Goal: Check status: Check status

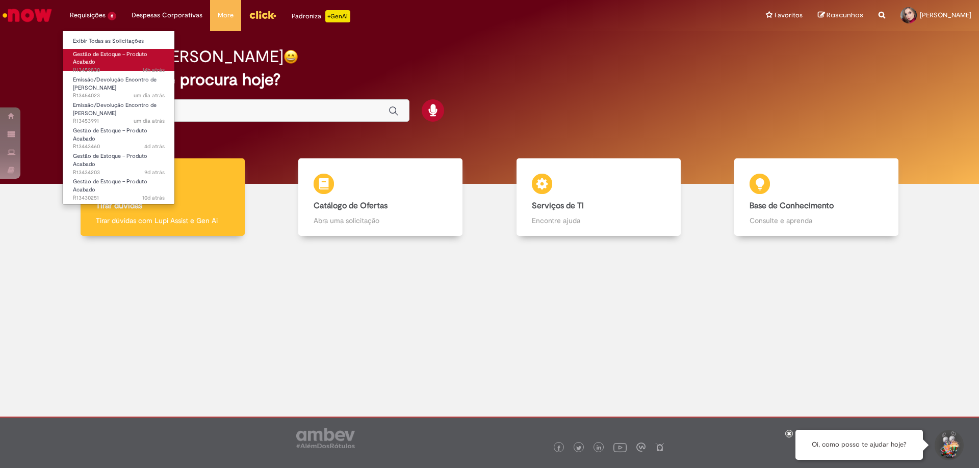
click at [114, 60] on link "Gestão de Estoque – Produto Acabado 14h atrás 14 horas atrás R13459830" at bounding box center [119, 60] width 112 height 22
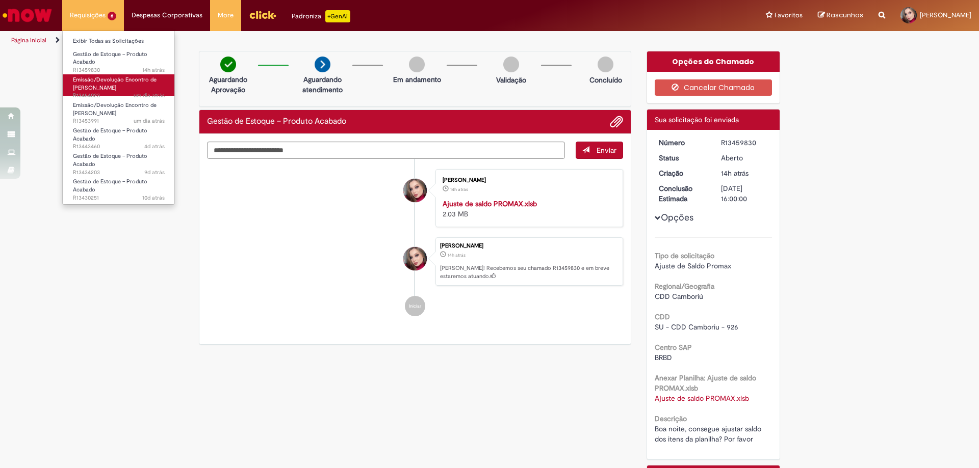
click at [103, 81] on span "Emissão/Devolução Encontro de [PERSON_NAME]" at bounding box center [115, 84] width 84 height 16
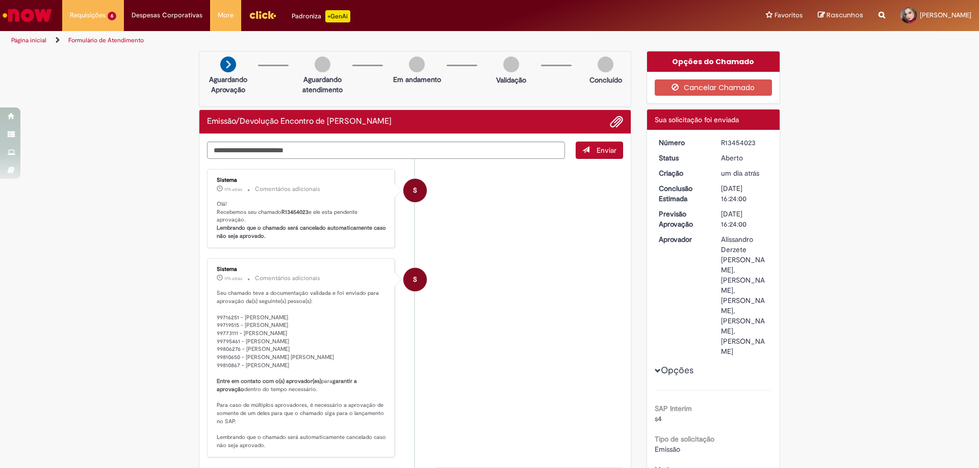
drag, startPoint x: 23, startPoint y: 15, endPoint x: 37, endPoint y: 14, distance: 13.8
click at [24, 15] on img "Ir para a Homepage" at bounding box center [27, 15] width 52 height 20
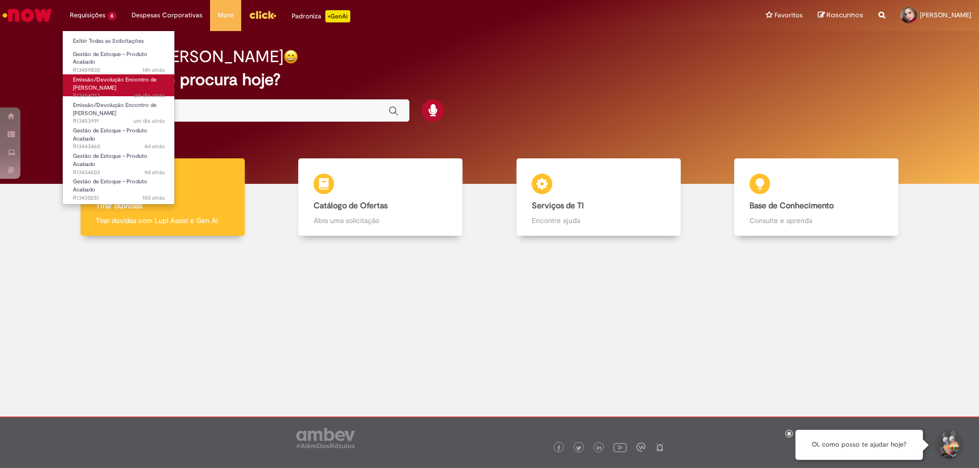
click at [108, 80] on span "Emissão/Devolução Encontro de [PERSON_NAME]" at bounding box center [115, 84] width 84 height 16
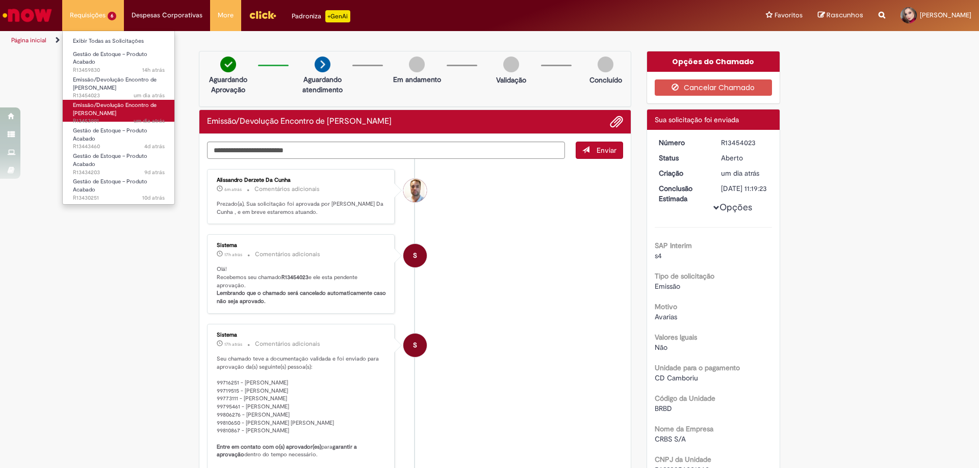
click at [122, 112] on link "Emissão/Devolução Encontro de Contas Fornecedor um dia atrás um dia atrás R1345…" at bounding box center [119, 111] width 112 height 22
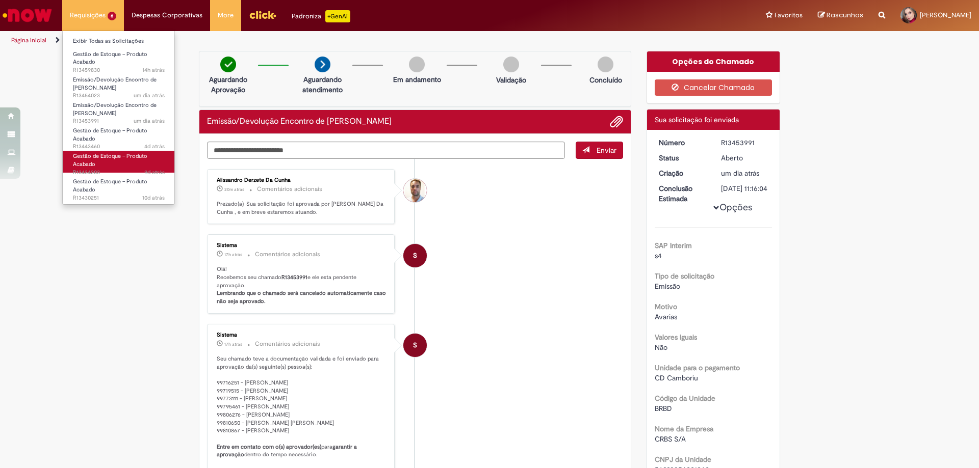
click at [129, 151] on link "Gestão de Estoque – Produto Acabado 9d atrás 9 dias atrás R13434203" at bounding box center [119, 162] width 112 height 22
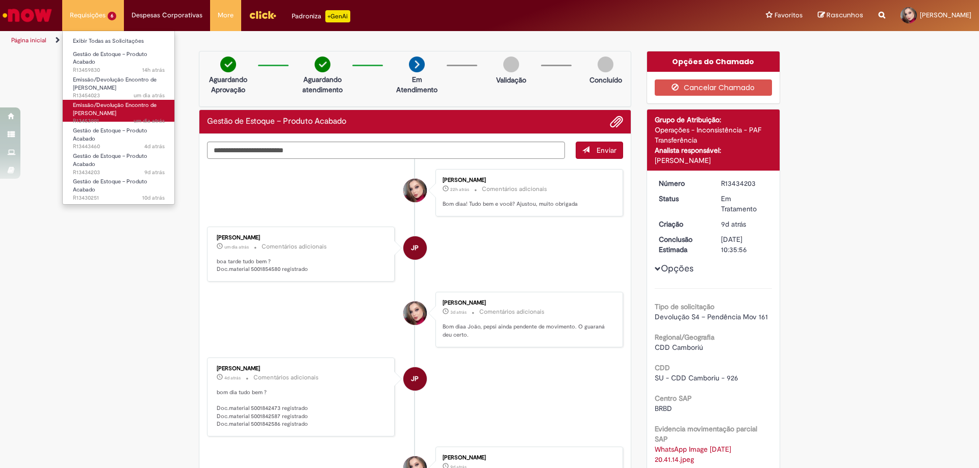
click at [112, 107] on span "Emissão/Devolução Encontro de [PERSON_NAME]" at bounding box center [115, 109] width 84 height 16
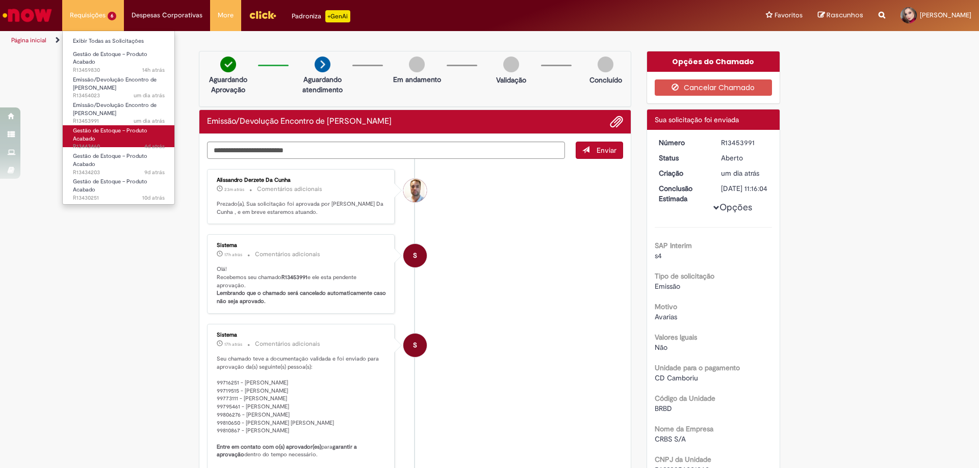
click at [107, 133] on span "Gestão de Estoque – Produto Acabado" at bounding box center [110, 135] width 74 height 16
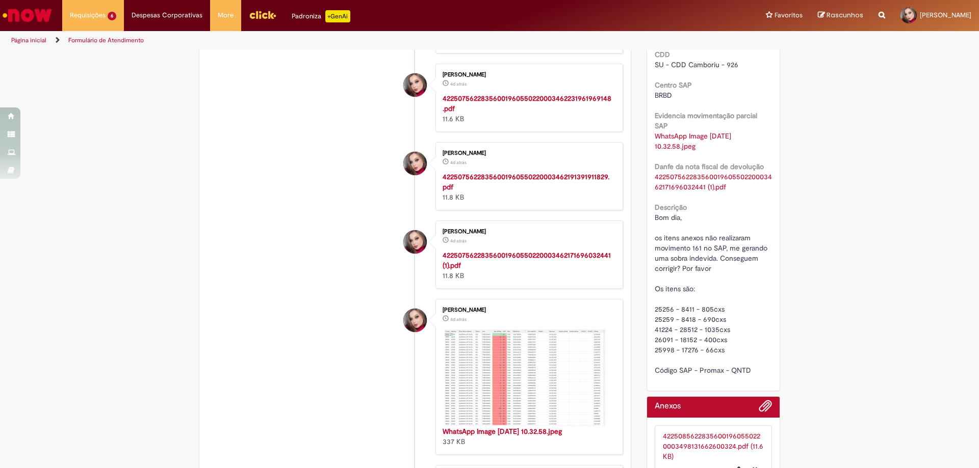
scroll to position [59, 0]
